Goal: Task Accomplishment & Management: Manage account settings

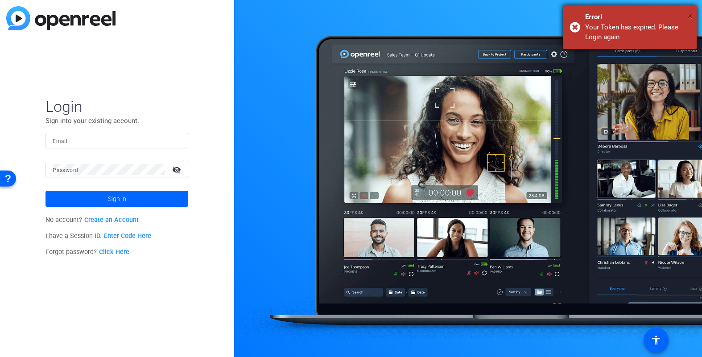
click at [690, 15] on span "×" at bounding box center [690, 16] width 5 height 11
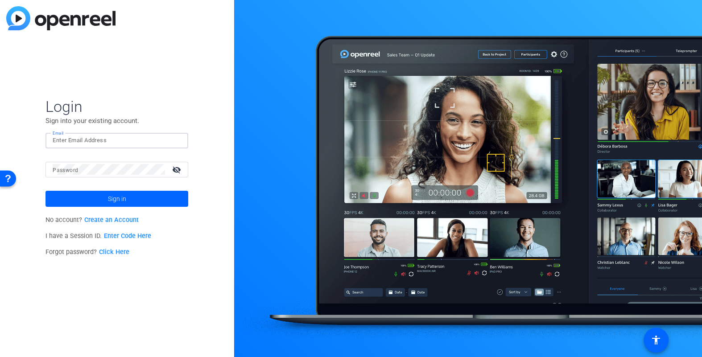
click at [83, 140] on input "Email" at bounding box center [117, 140] width 128 height 11
type input "jswain@openreel.com"
click at [119, 200] on span "Sign in" at bounding box center [117, 199] width 18 height 22
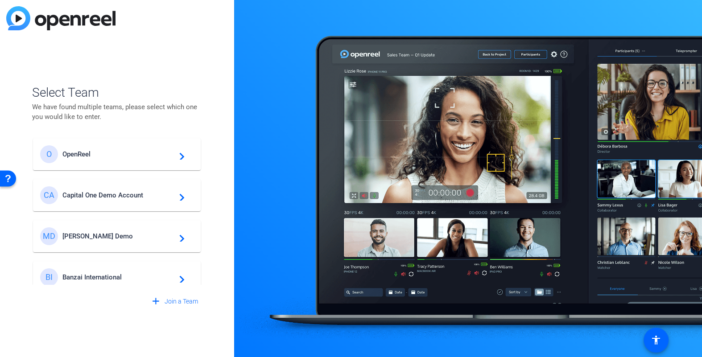
click at [87, 156] on span "OpenReel" at bounding box center [117, 154] width 111 height 8
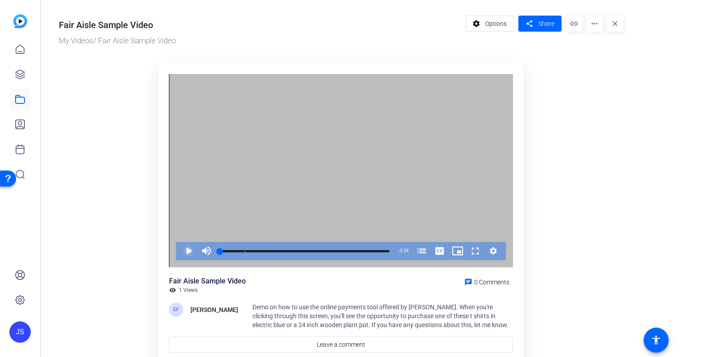
click at [180, 250] on span "Video Player" at bounding box center [180, 251] width 0 height 18
